Goal: Information Seeking & Learning: Learn about a topic

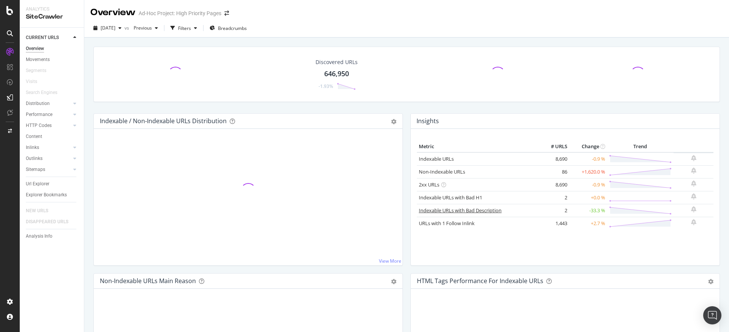
click at [461, 212] on link "Indexable URLs with Bad Description" at bounding box center [460, 210] width 83 height 7
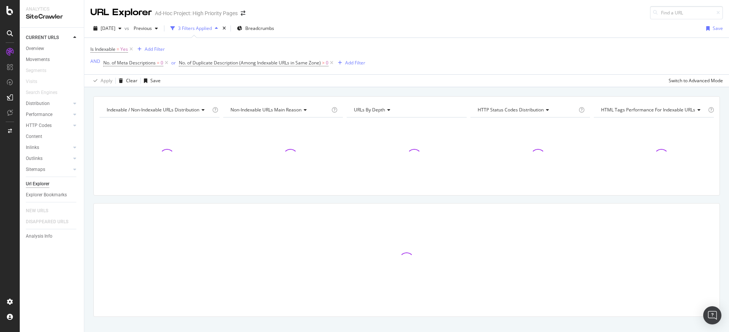
scroll to position [11, 0]
